Goal: Download file/media

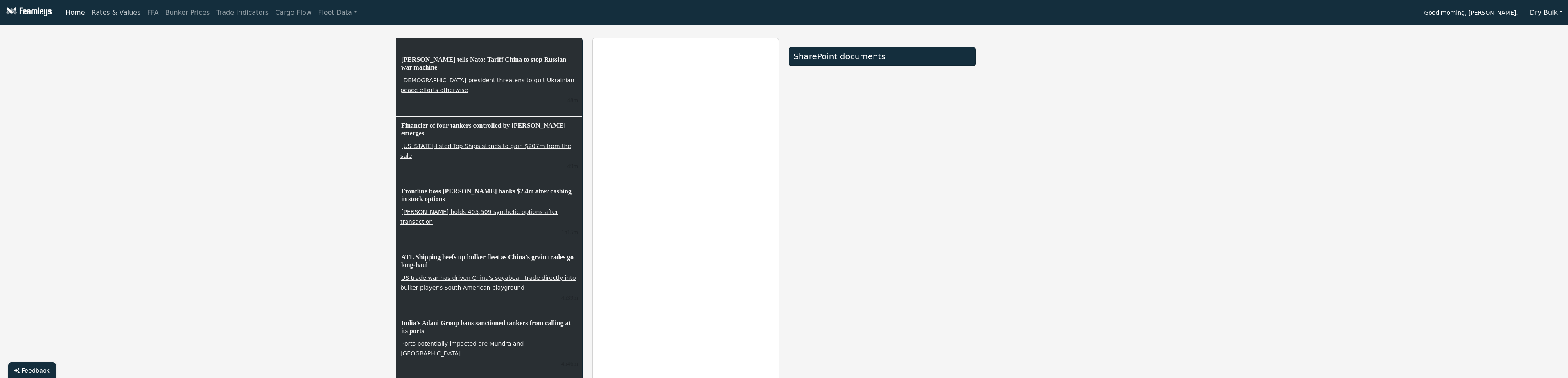
click at [99, 12] on link "Rates & Values" at bounding box center [116, 12] width 56 height 17
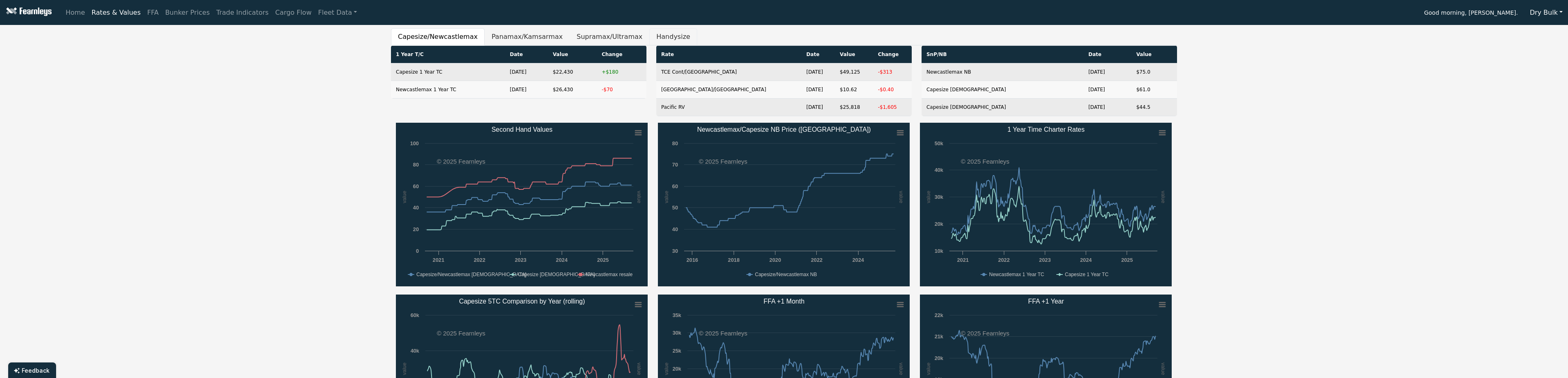
click at [650, 33] on button "Handysize" at bounding box center [673, 37] width 48 height 17
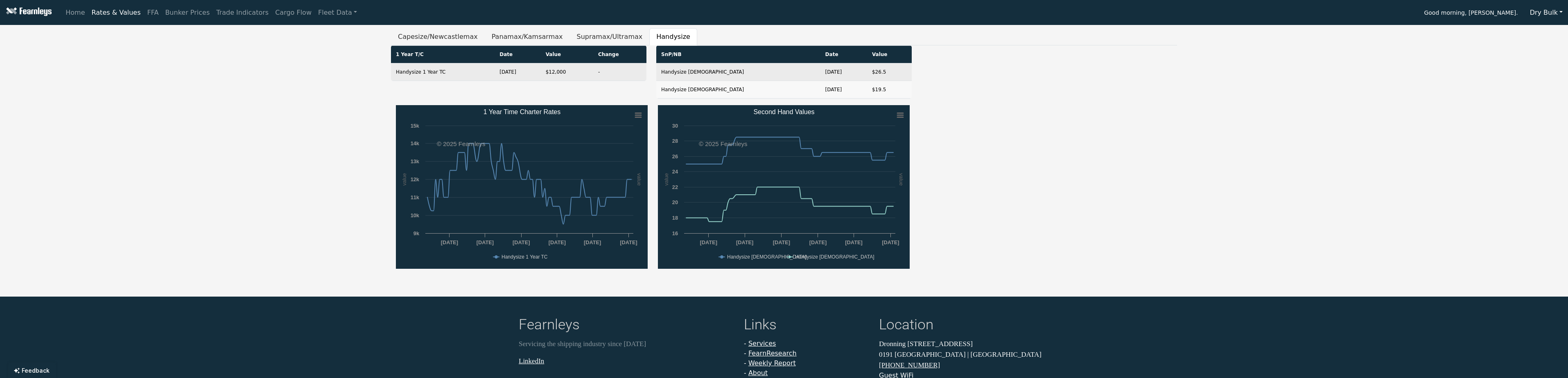
click at [634, 111] on icon "Created with Highcharts 11.4.8 value value Chart context menu 1 Year Time Chart…" at bounding box center [522, 188] width 251 height 164
click at [635, 112] on rect "1 Year Time Charter Rates" at bounding box center [638, 115] width 11 height 11
click at [635, 112] on div "Download PNG image Download XLS" at bounding box center [611, 142] width 86 height 66
click at [311, 3] on nav "Home Rates & Values FFA Bunker Prices Trade Indicators Cargo Flow Fleet Data Go…" at bounding box center [784, 12] width 1568 height 25
click at [315, 5] on link "Fleet Data" at bounding box center [338, 12] width 45 height 17
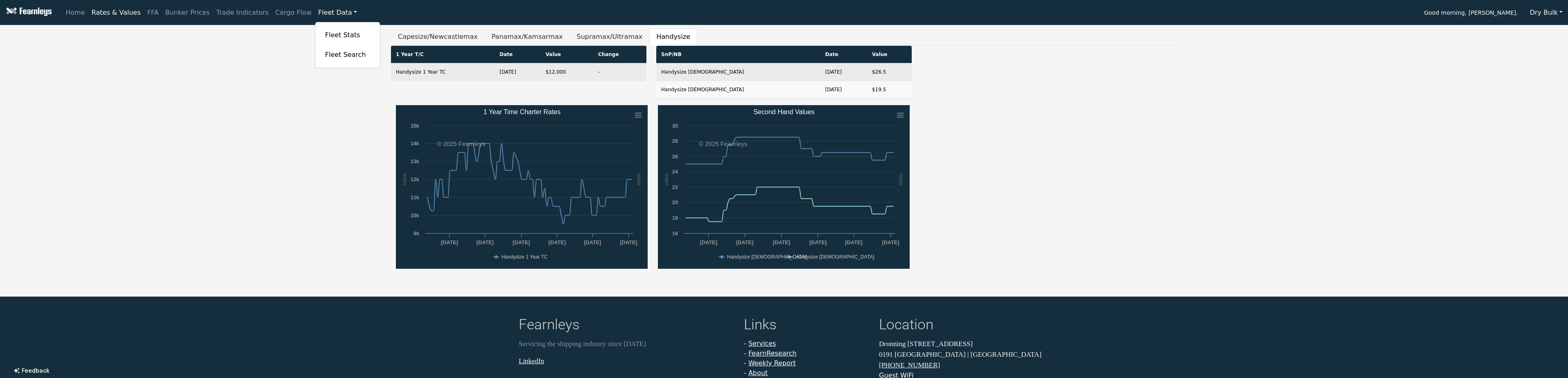
click at [315, 9] on link "Fleet Data" at bounding box center [338, 12] width 45 height 17
